Goal: Navigation & Orientation: Go to known website

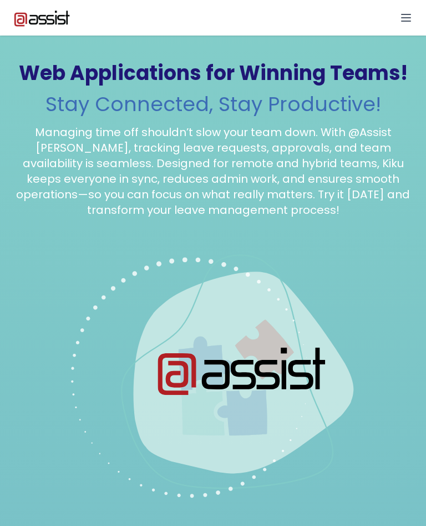
click at [409, 15] on icon at bounding box center [406, 17] width 13 height 13
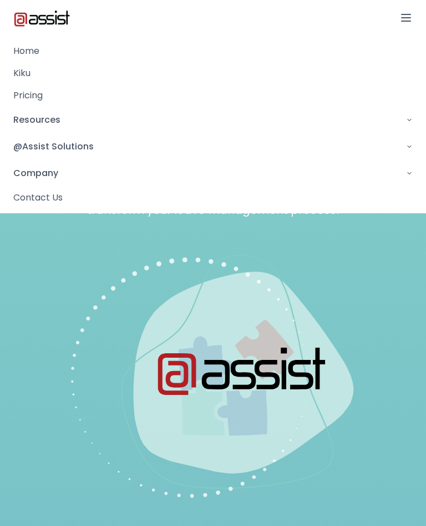
click at [18, 75] on link "Kiku" at bounding box center [213, 73] width 400 height 13
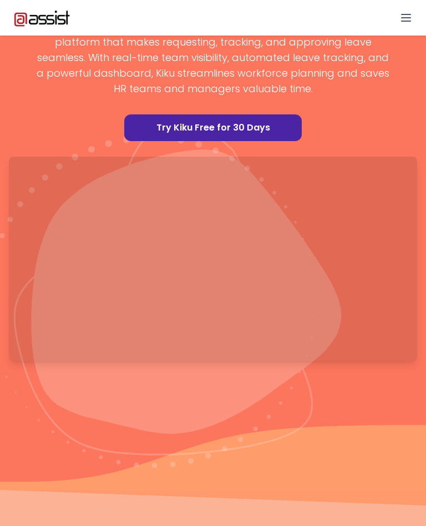
scroll to position [164, 0]
